Goal: Transaction & Acquisition: Obtain resource

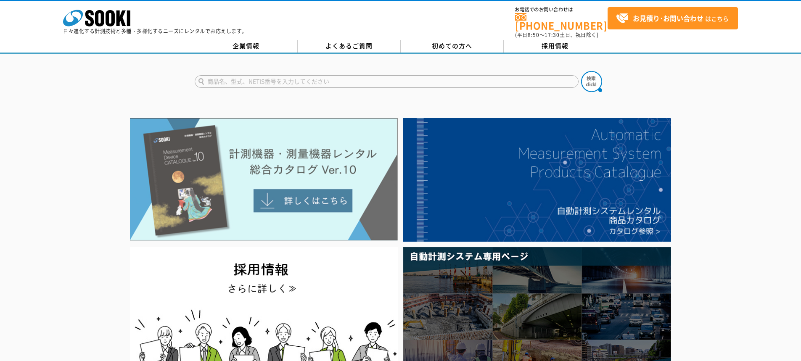
click at [296, 193] on img at bounding box center [264, 179] width 268 height 123
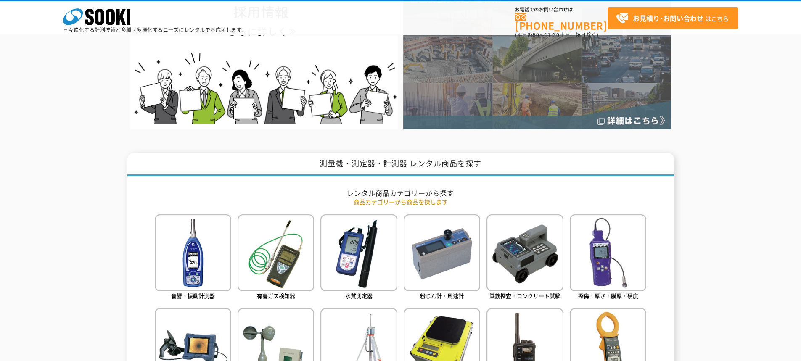
scroll to position [252, 0]
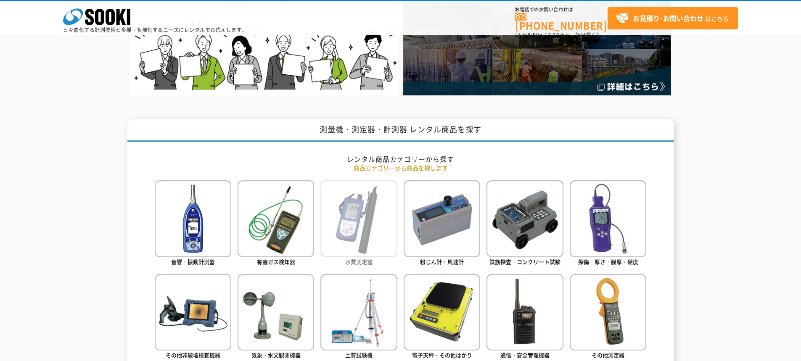
click at [356, 225] on img at bounding box center [358, 218] width 77 height 77
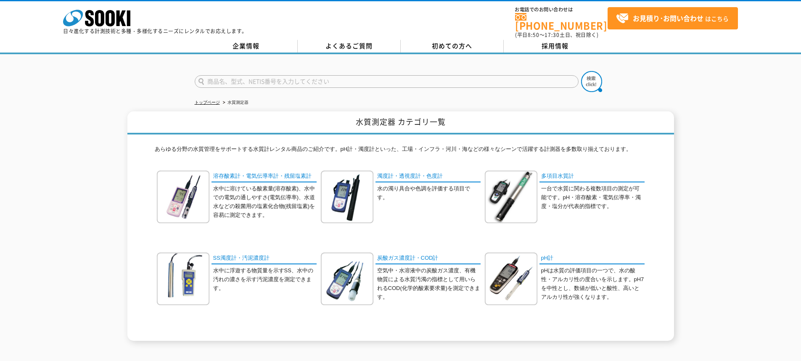
click at [232, 77] on input "text" at bounding box center [387, 81] width 384 height 13
click at [581, 71] on button at bounding box center [591, 81] width 21 height 21
click at [365, 76] on input "ワイパー式クロロフィル濁度計　INFINITY－CLW" at bounding box center [387, 81] width 384 height 13
type input "ワ"
type input "J"
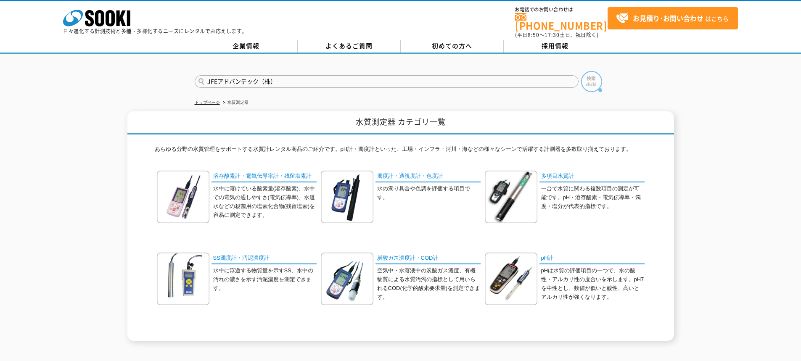
type input "JFEアドバンテック（株）"
click at [591, 77] on img at bounding box center [591, 81] width 21 height 21
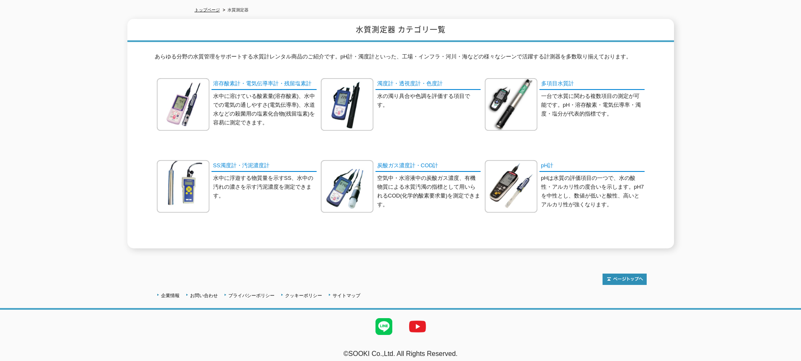
scroll to position [94, 0]
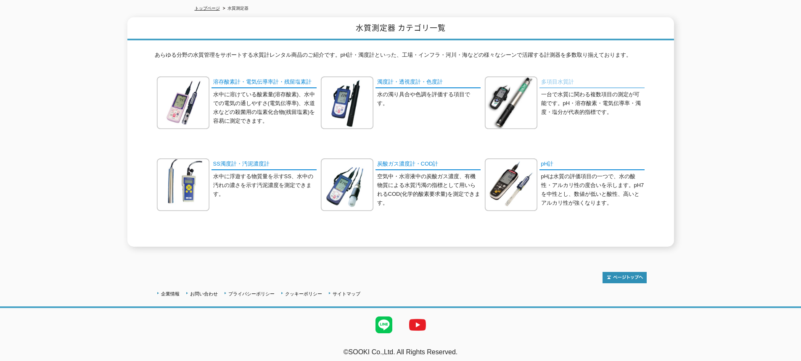
click at [560, 77] on link "多項目水質計" at bounding box center [591, 83] width 105 height 12
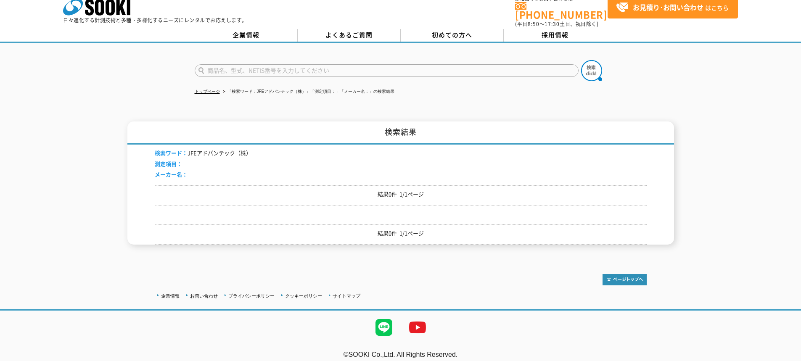
scroll to position [13, 0]
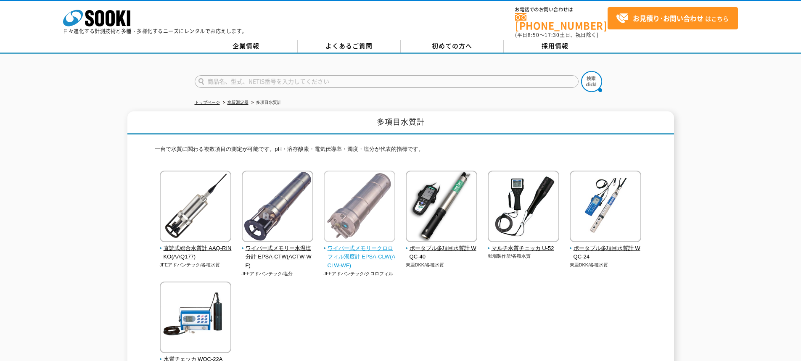
click at [357, 245] on span "ワイパー式メモリークロロフィル濁度計 EPSA-CLW(ACLW-WF)" at bounding box center [360, 257] width 72 height 26
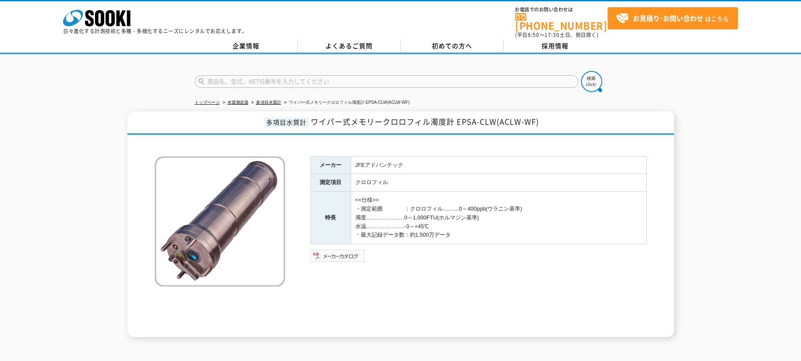
click at [342, 252] on img at bounding box center [337, 255] width 55 height 13
click at [371, 81] on input "text" at bounding box center [387, 81] width 384 height 13
type input "商品名、型式、NETIS番号を入力してください"
click at [339, 250] on img at bounding box center [337, 255] width 55 height 13
